Goal: Task Accomplishment & Management: Use online tool/utility

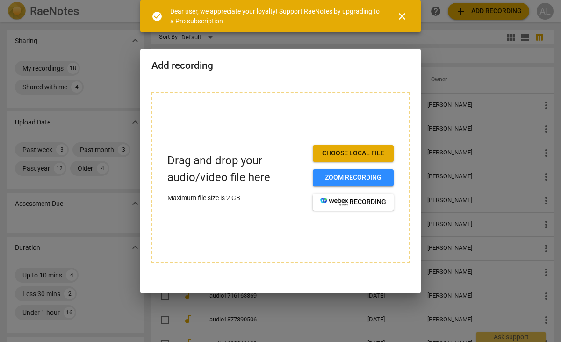
click at [401, 19] on span "close" at bounding box center [401, 16] width 11 height 11
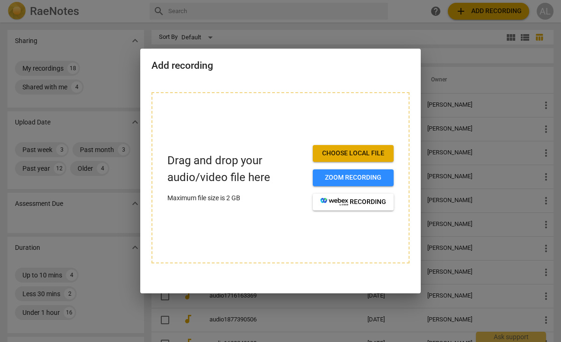
click at [439, 58] on div at bounding box center [280, 171] width 561 height 342
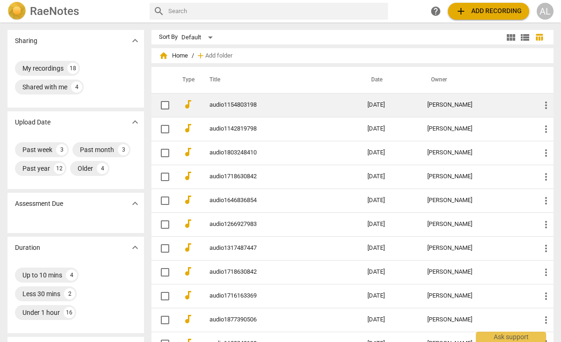
click at [239, 103] on link "audio1154803198" at bounding box center [271, 104] width 124 height 7
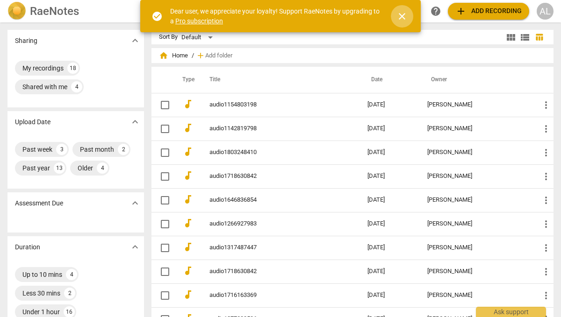
click at [400, 16] on span "close" at bounding box center [401, 16] width 11 height 11
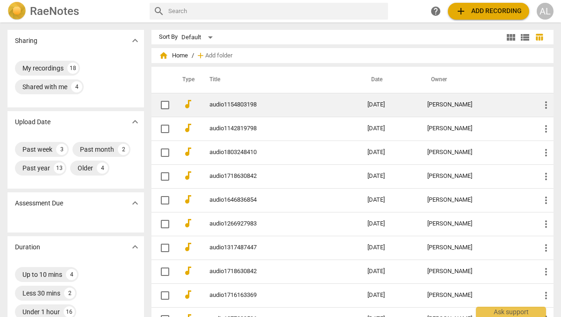
click at [315, 107] on link "audio1154803198" at bounding box center [271, 104] width 124 height 7
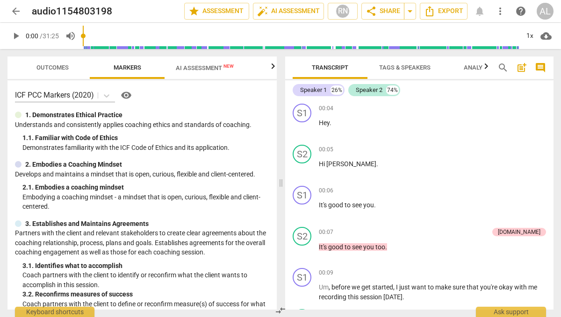
click at [207, 65] on span "AI Assessment New" at bounding box center [205, 67] width 58 height 7
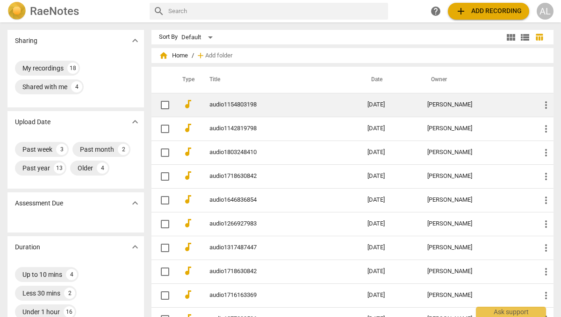
click at [251, 104] on link "audio1154803198" at bounding box center [271, 104] width 124 height 7
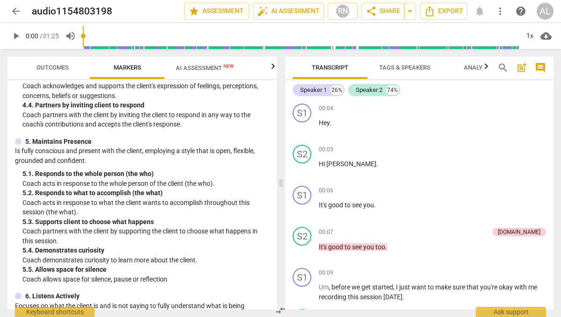
scroll to position [271, 0]
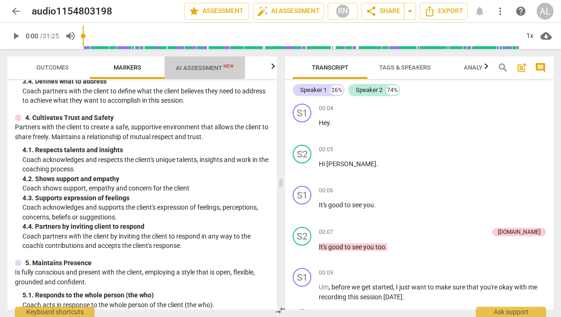
click at [202, 71] on span "AI Assessment New" at bounding box center [205, 67] width 58 height 7
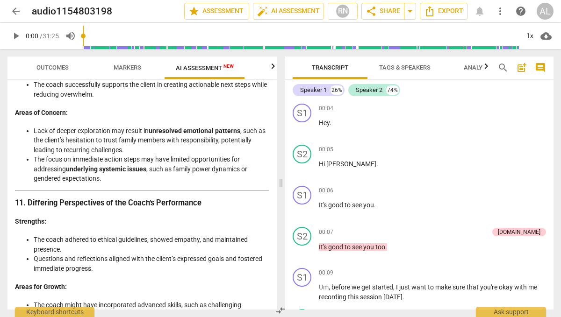
scroll to position [1772, 0]
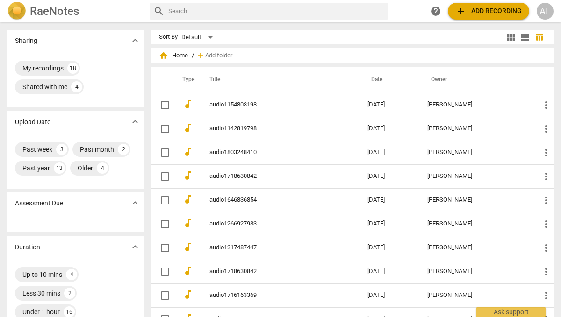
click at [466, 14] on span "add Add recording" at bounding box center [488, 11] width 66 height 11
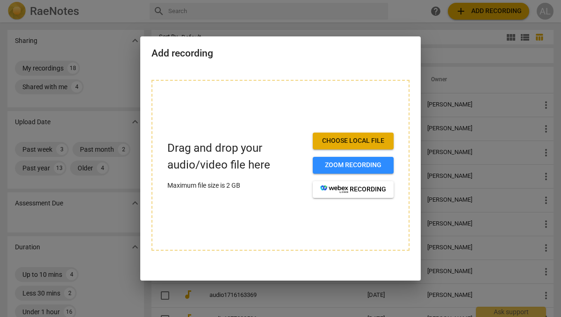
click at [332, 142] on span "Choose local file" at bounding box center [353, 140] width 66 height 9
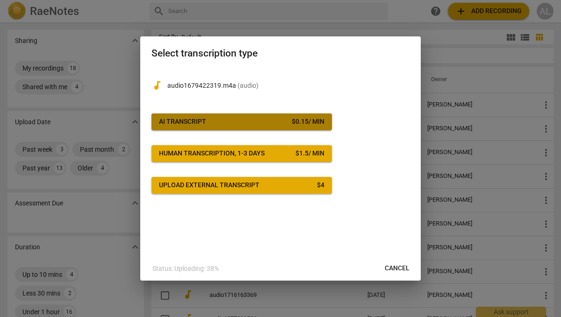
click at [251, 121] on span "AI Transcript $ 0.15 / min" at bounding box center [241, 121] width 165 height 9
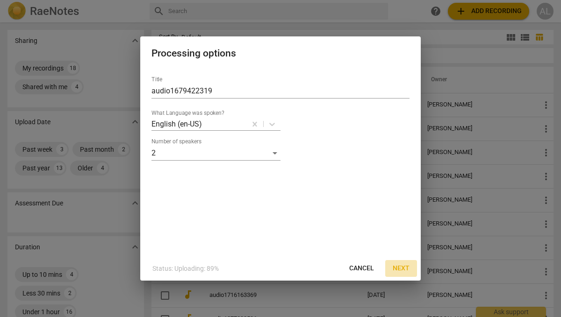
click at [400, 267] on span "Next" at bounding box center [400, 268] width 17 height 9
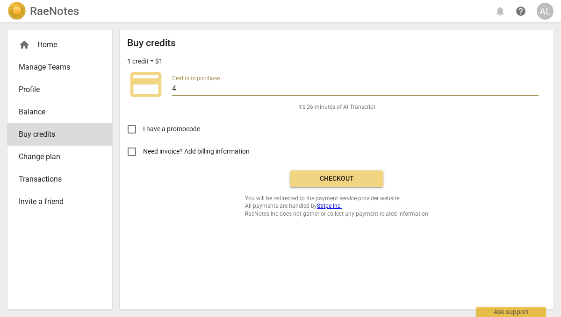
click at [187, 85] on input "4" at bounding box center [355, 90] width 366 height 14
type input "20"
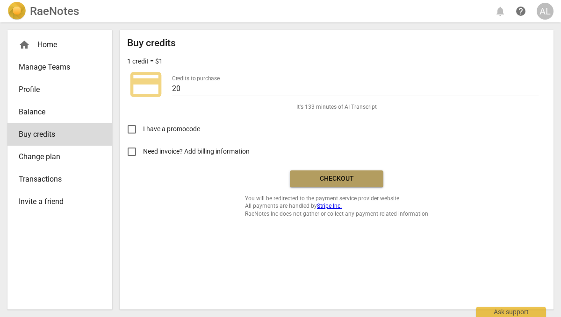
click at [326, 180] on span "Checkout" at bounding box center [336, 178] width 78 height 9
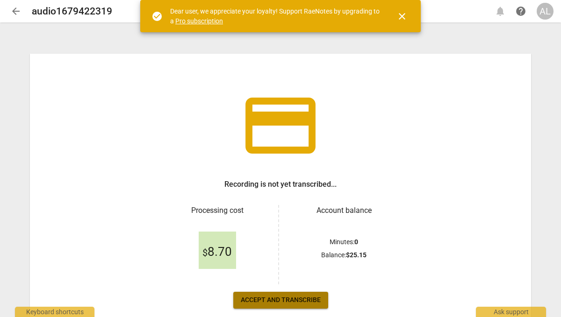
click at [283, 302] on span "Accept and transcribe" at bounding box center [281, 300] width 80 height 9
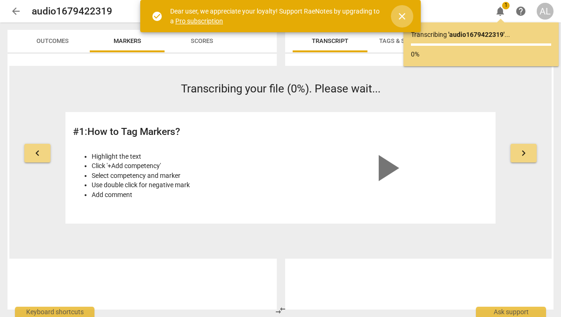
click at [403, 14] on span "close" at bounding box center [401, 16] width 11 height 11
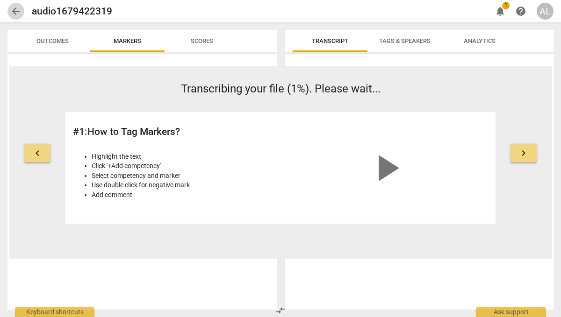
click at [18, 7] on span "arrow_back" at bounding box center [15, 11] width 11 height 11
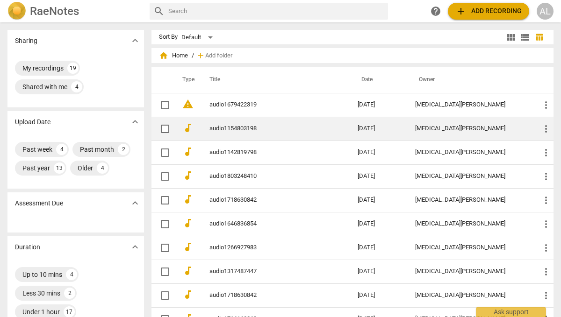
click at [235, 125] on link "audio1154803198" at bounding box center [266, 128] width 114 height 7
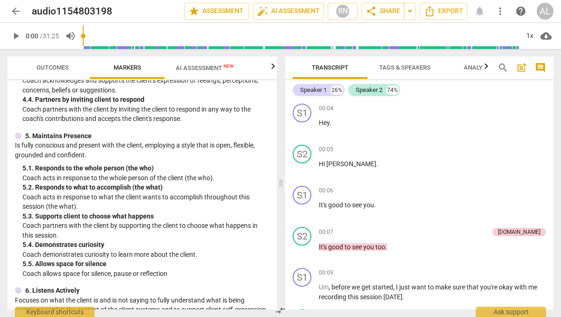
scroll to position [409, 0]
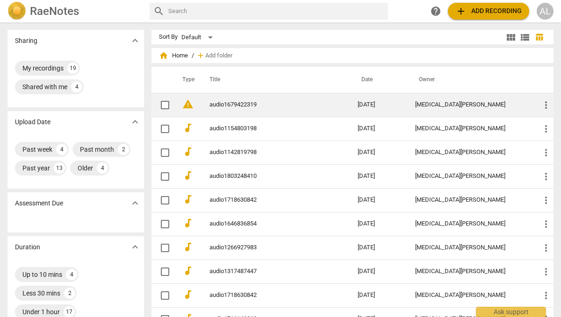
click at [223, 106] on link "audio1679422319" at bounding box center [266, 104] width 114 height 7
click at [239, 113] on td "audio1679422319" at bounding box center [274, 105] width 152 height 24
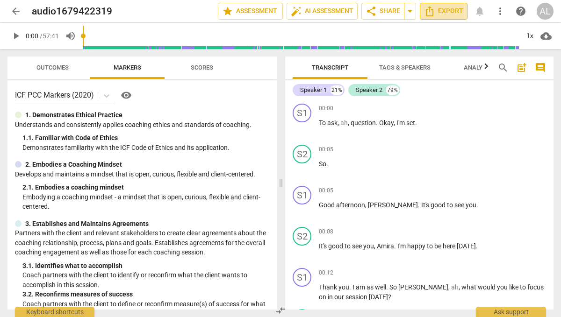
click at [442, 8] on span "Export" at bounding box center [443, 11] width 39 height 11
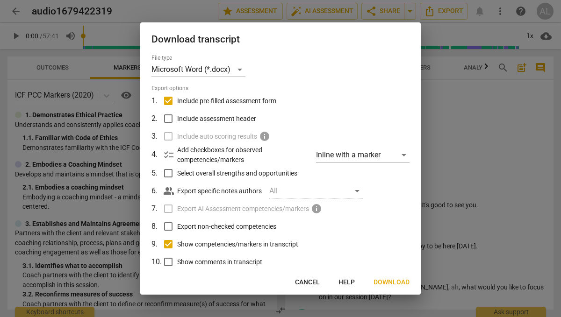
click at [383, 280] on span "Download" at bounding box center [391, 282] width 36 height 9
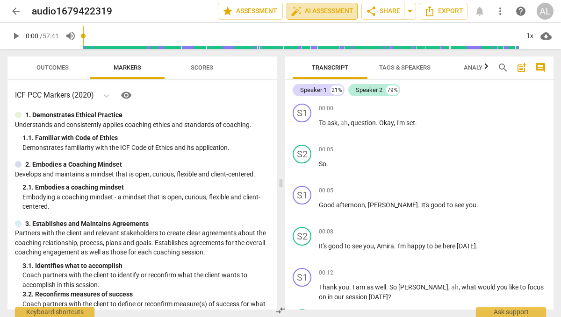
click at [340, 10] on span "auto_fix_high AI Assessment" at bounding box center [322, 11] width 63 height 11
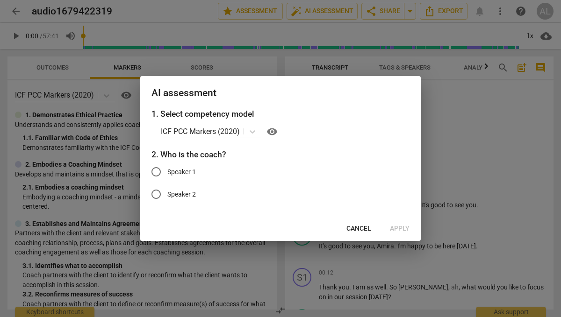
click at [182, 172] on span "Speaker 1" at bounding box center [181, 172] width 29 height 10
click at [167, 172] on input "Speaker 1" at bounding box center [156, 172] width 22 height 22
radio input "true"
click at [396, 226] on span "Apply" at bounding box center [400, 228] width 20 height 9
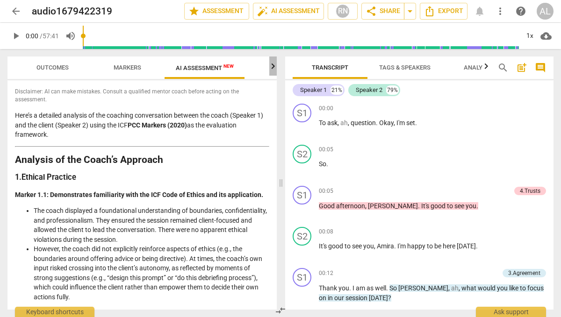
click at [269, 59] on button "button" at bounding box center [272, 66] width 7 height 19
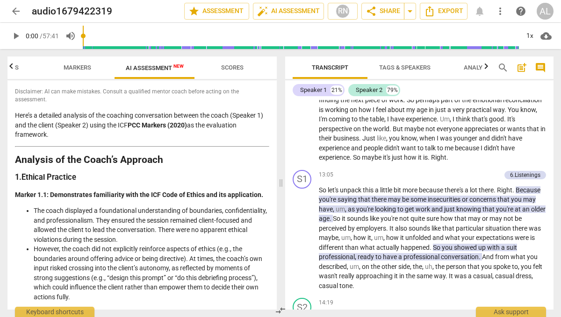
click at [82, 70] on span "Markers" at bounding box center [78, 67] width 28 height 7
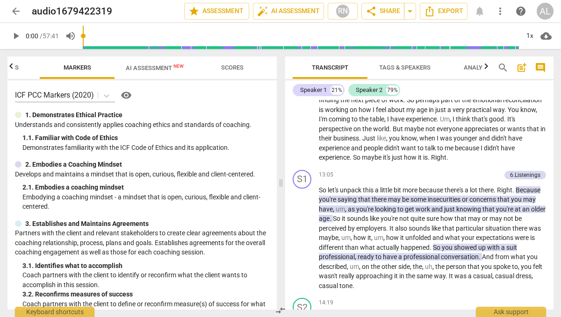
click at [5, 66] on div "Outcomes Markers AI Assessment New Scores ICF PCC Markers (2020) visibility 1. …" at bounding box center [140, 183] width 280 height 268
click at [10, 66] on icon "button" at bounding box center [11, 66] width 11 height 11
click at [51, 68] on span "Outcomes" at bounding box center [52, 67] width 32 height 7
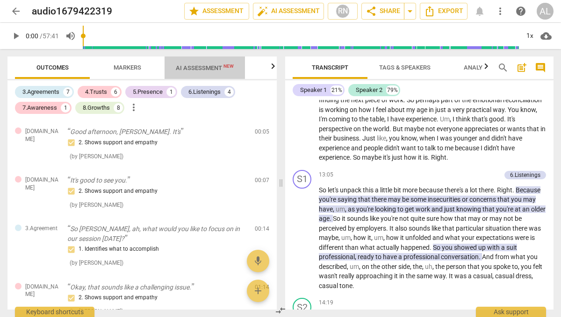
click at [203, 66] on span "AI Assessment New" at bounding box center [205, 67] width 58 height 7
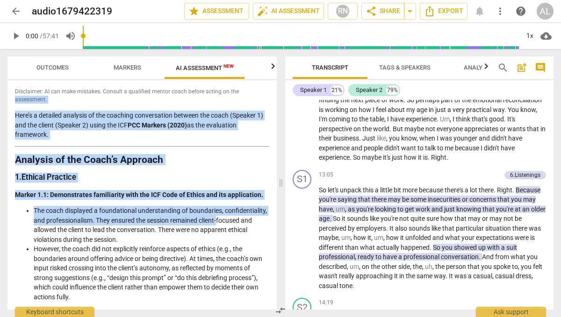
drag, startPoint x: 277, startPoint y: 91, endPoint x: 272, endPoint y: 220, distance: 129.0
click at [272, 220] on div "Outcomes Markers AI Assessment New Scores Disclaimer: AI can make mistakes. Con…" at bounding box center [140, 183] width 280 height 268
click at [246, 126] on p "Here’s a detailed analysis of the coaching conversation between the coach (Spea…" at bounding box center [142, 125] width 254 height 29
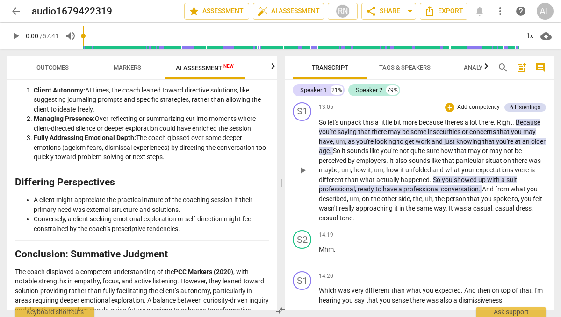
scroll to position [1849, 0]
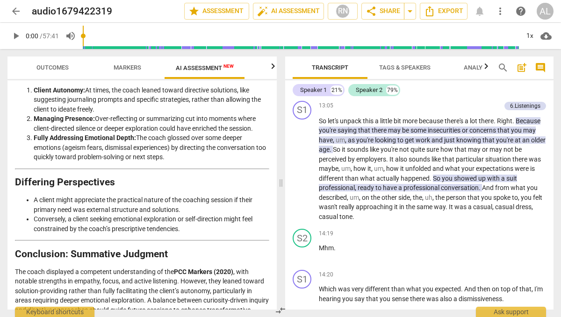
click at [503, 64] on span "search" at bounding box center [502, 67] width 11 height 11
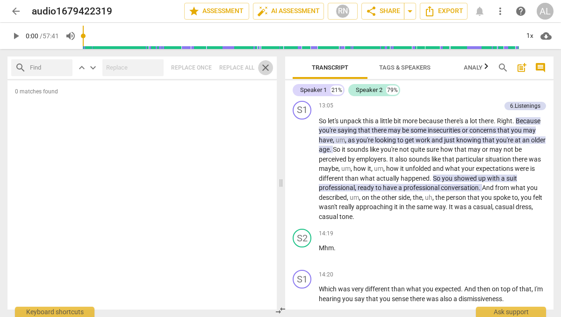
click at [269, 66] on span "close" at bounding box center [265, 67] width 11 height 11
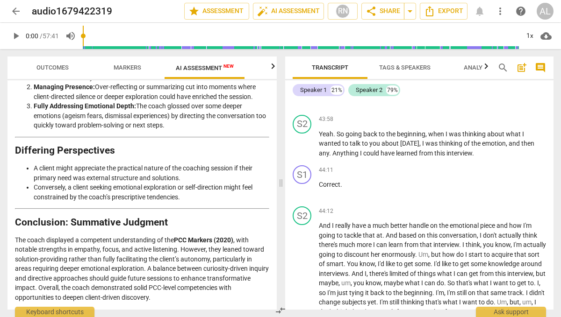
scroll to position [1774, 0]
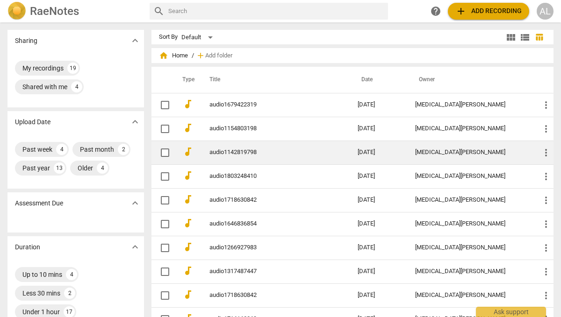
click at [250, 153] on link "audio1142819798" at bounding box center [266, 152] width 114 height 7
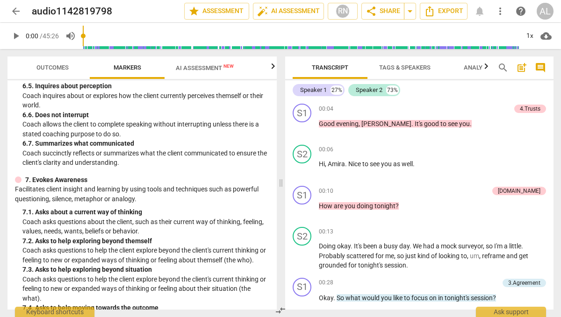
scroll to position [724, 0]
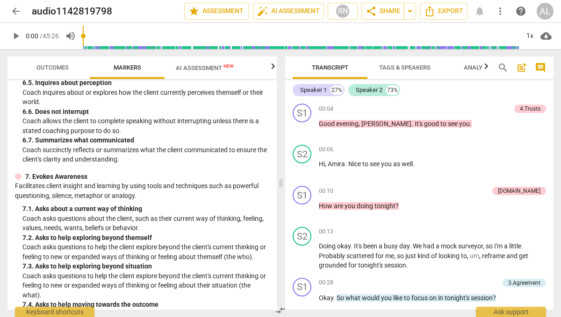
click at [214, 66] on span "AI Assessment New" at bounding box center [205, 67] width 58 height 7
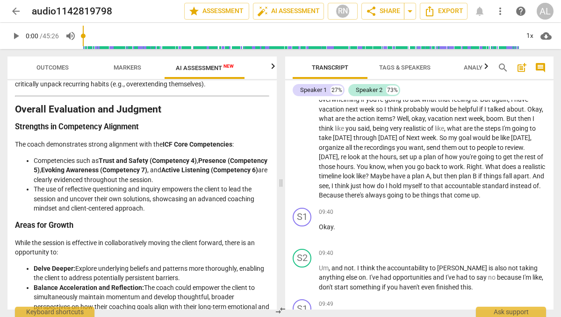
scroll to position [1311, 0]
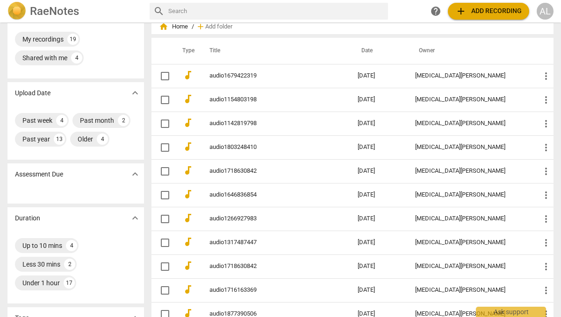
scroll to position [30, 0]
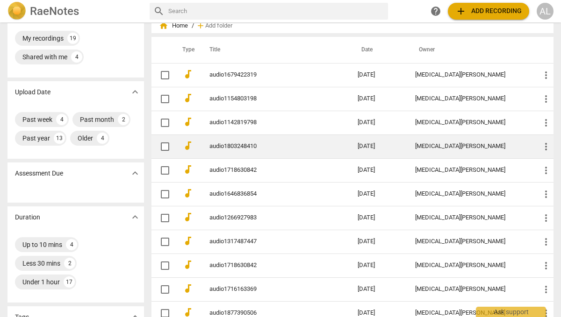
click at [228, 143] on link "audio1803248410" at bounding box center [266, 146] width 114 height 7
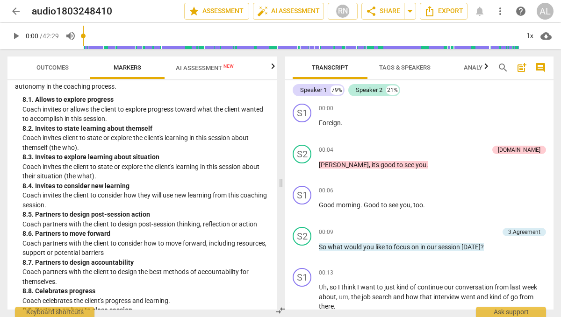
scroll to position [1126, 0]
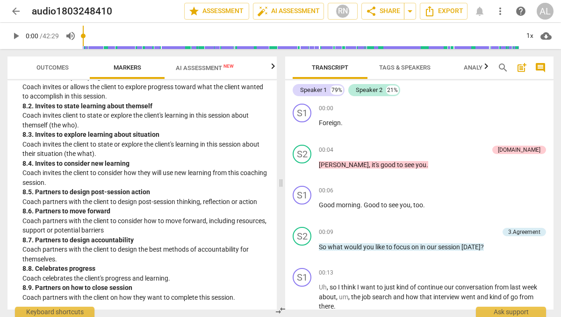
click at [197, 58] on button "AI Assessment New" at bounding box center [204, 68] width 80 height 22
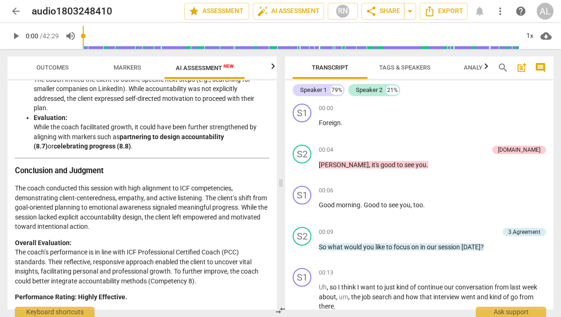
scroll to position [1484, 0]
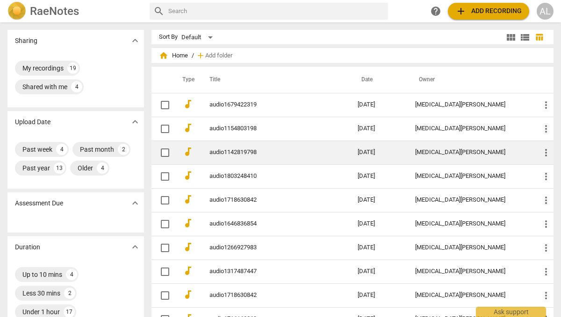
click at [236, 151] on link "audio1142819798" at bounding box center [266, 152] width 114 height 7
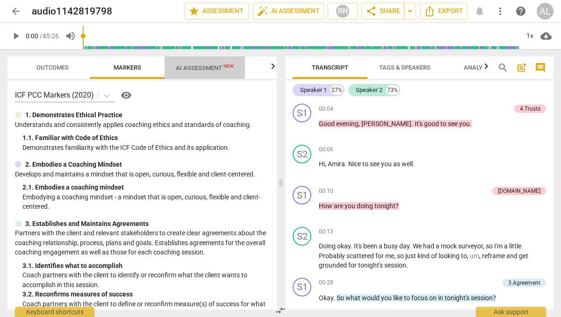
click at [214, 66] on span "AI Assessment New" at bounding box center [205, 67] width 58 height 7
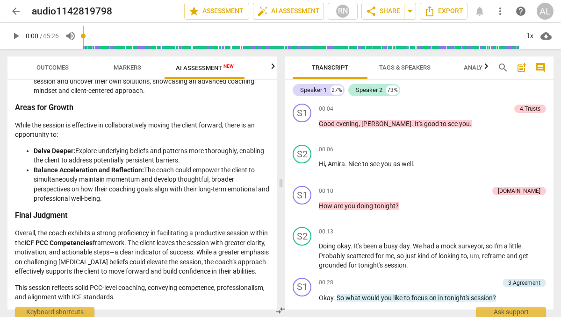
scroll to position [1411, 0]
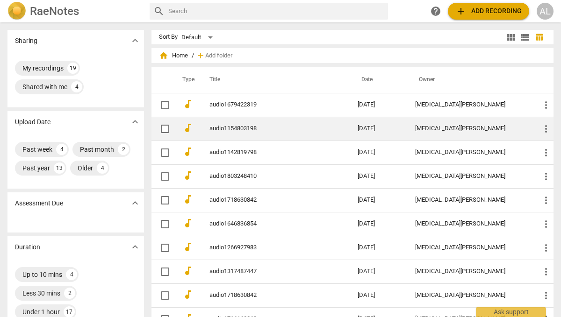
click at [237, 128] on link "audio1154803198" at bounding box center [266, 128] width 114 height 7
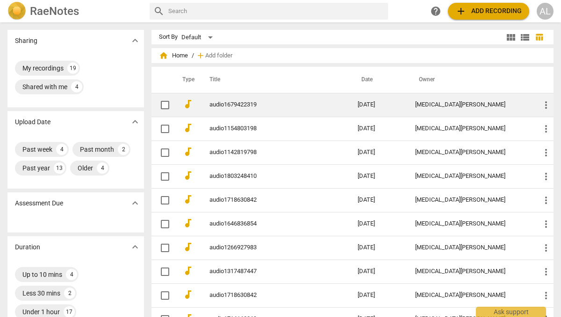
click at [223, 108] on td "audio1679422319" at bounding box center [274, 105] width 152 height 24
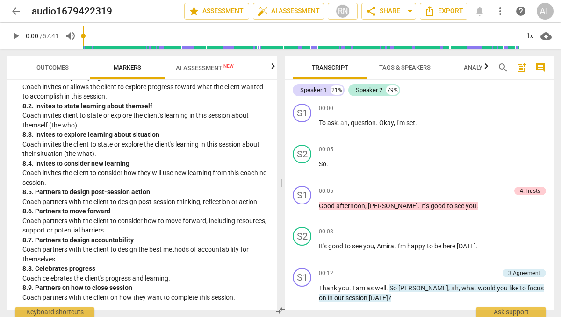
scroll to position [1126, 0]
click at [206, 68] on span "AI Assessment New" at bounding box center [205, 67] width 58 height 7
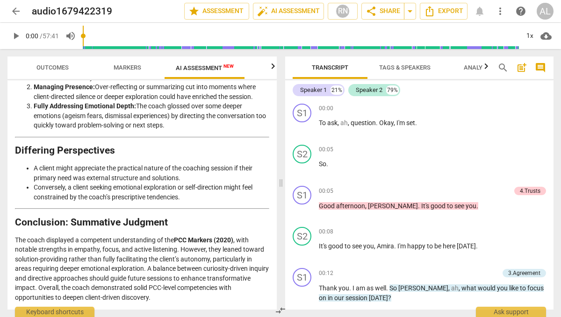
scroll to position [1774, 0]
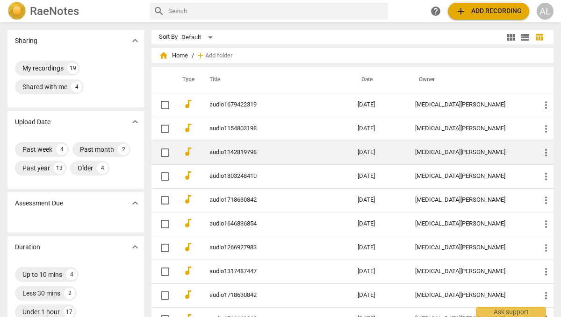
click at [228, 153] on link "audio1142819798" at bounding box center [266, 152] width 114 height 7
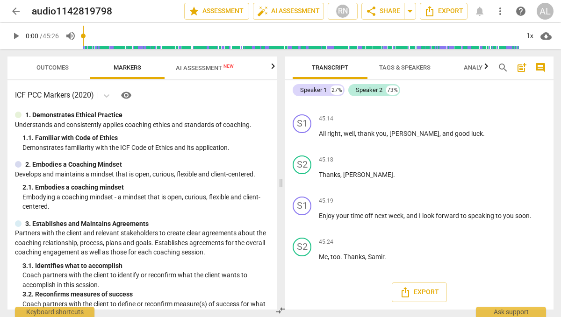
scroll to position [8927, 0]
